Goal: Find specific page/section: Find specific page/section

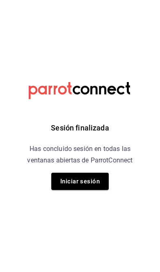
click at [94, 176] on button "Iniciar sesión" at bounding box center [79, 181] width 57 height 17
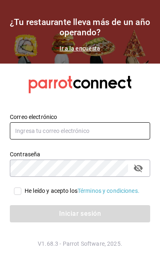
click at [134, 140] on input "text" at bounding box center [80, 130] width 140 height 17
type input "pickup.apagados@gmail.com"
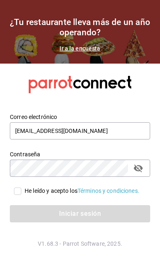
click at [17, 195] on input "He leído y acepto los Términos y condiciones." at bounding box center [17, 191] width 7 height 7
checkbox input "true"
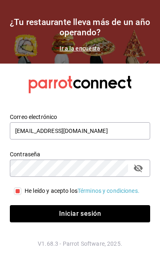
click at [90, 222] on button "Iniciar sesión" at bounding box center [80, 213] width 140 height 17
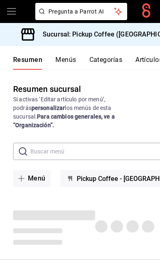
click at [144, 39] on h3 "Sucursal: Pickup Coffee ([GEOGRAPHIC_DATA])" at bounding box center [110, 35] width 149 height 10
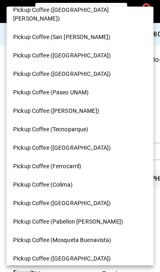
scroll to position [273, 0]
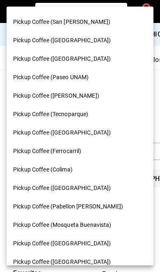
click at [92, 184] on div "Pickup Coffee ([GEOGRAPHIC_DATA])" at bounding box center [80, 188] width 134 height 9
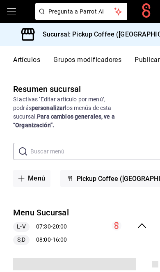
scroll to position [0, 124]
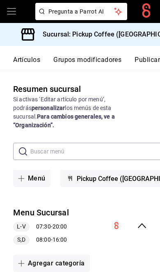
click at [147, 57] on button "Publicar" at bounding box center [147, 63] width 25 height 14
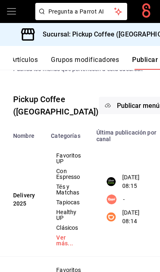
scroll to position [34, 0]
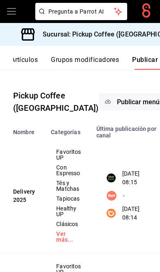
click at [144, 37] on h3 "Sucursal: Pickup Coffee ([GEOGRAPHIC_DATA])" at bounding box center [110, 35] width 149 height 10
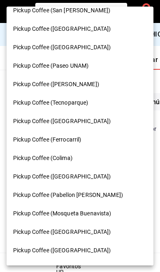
scroll to position [287, 0]
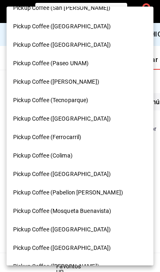
click at [87, 188] on span "Pickup Coffee (Pabellon [PERSON_NAME])" at bounding box center [68, 192] width 110 height 9
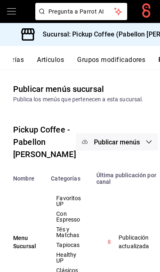
scroll to position [0, 124]
